Goal: Information Seeking & Learning: Learn about a topic

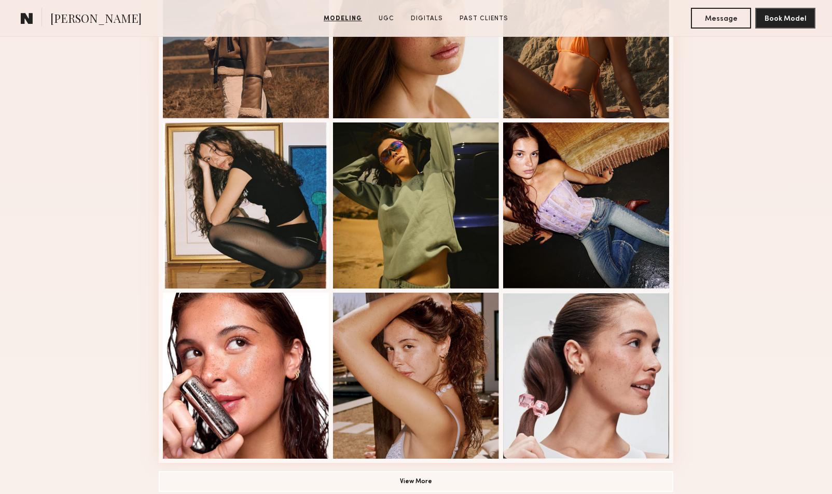
scroll to position [644, 0]
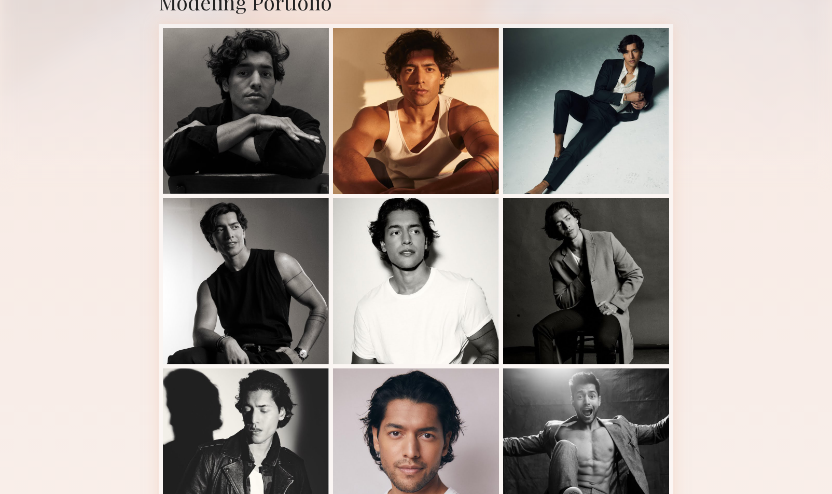
scroll to position [239, 0]
